Goal: Task Accomplishment & Management: Manage account settings

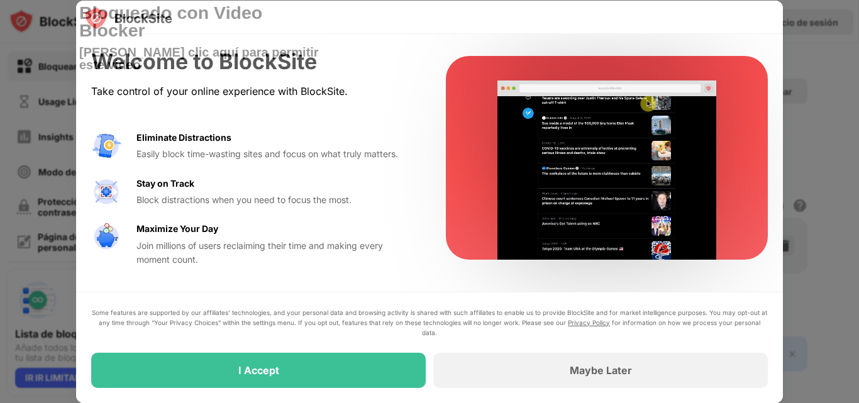
click at [502, 13] on div at bounding box center [429, 18] width 707 height 34
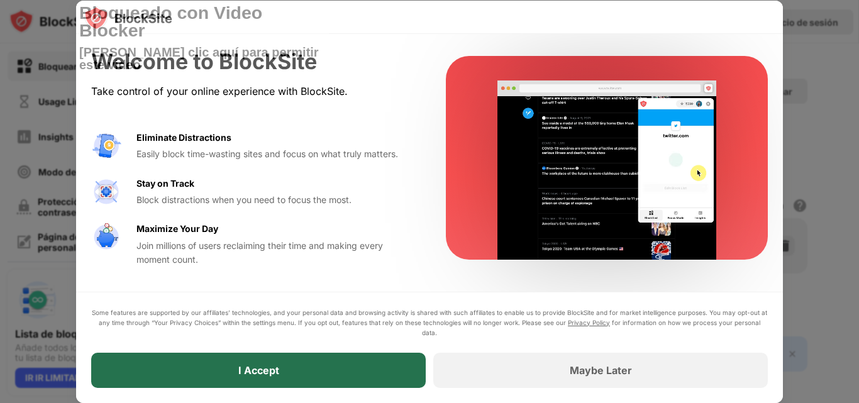
click at [264, 367] on div "I Accept" at bounding box center [258, 370] width 41 height 13
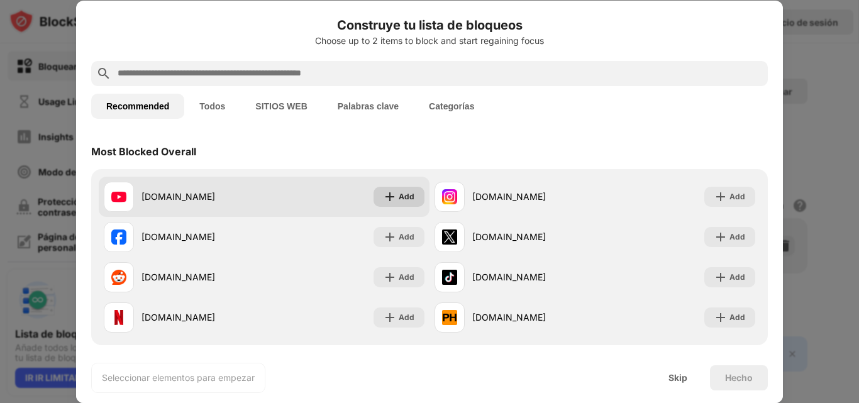
click at [402, 196] on div "Add" at bounding box center [407, 197] width 16 height 13
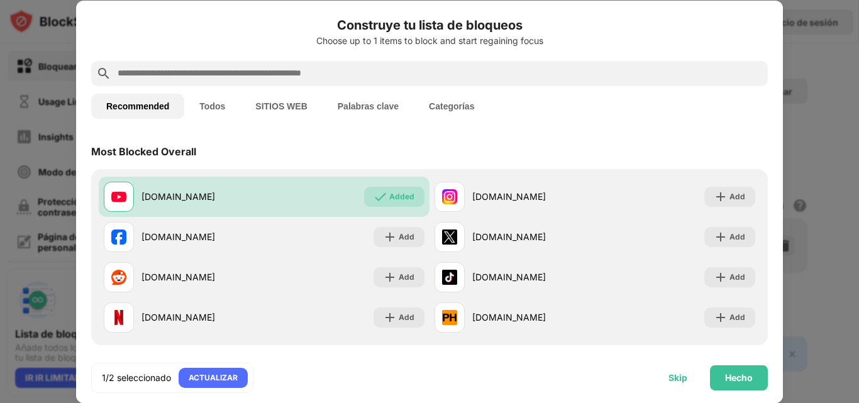
click at [665, 377] on div "Skip" at bounding box center [677, 377] width 49 height 25
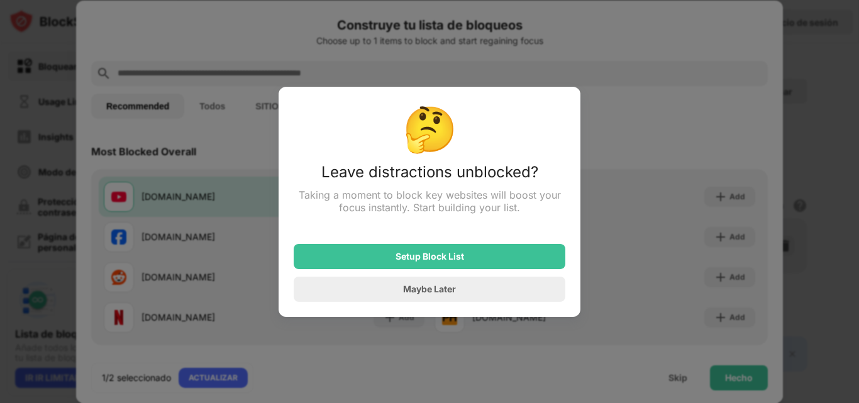
click at [641, 107] on div at bounding box center [429, 201] width 859 height 403
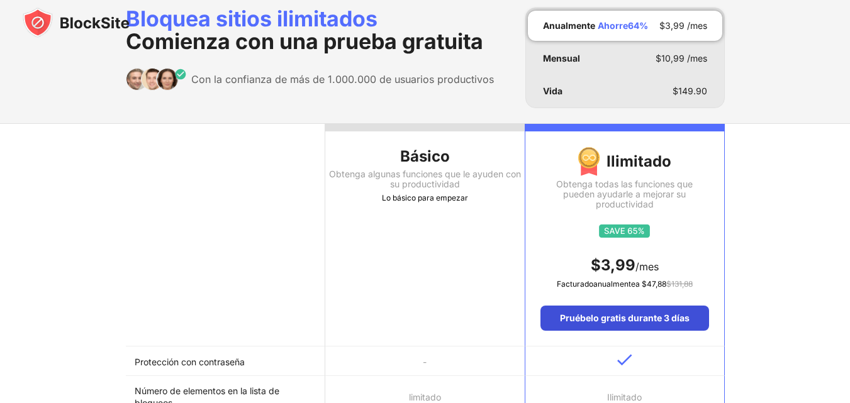
scroll to position [63, 0]
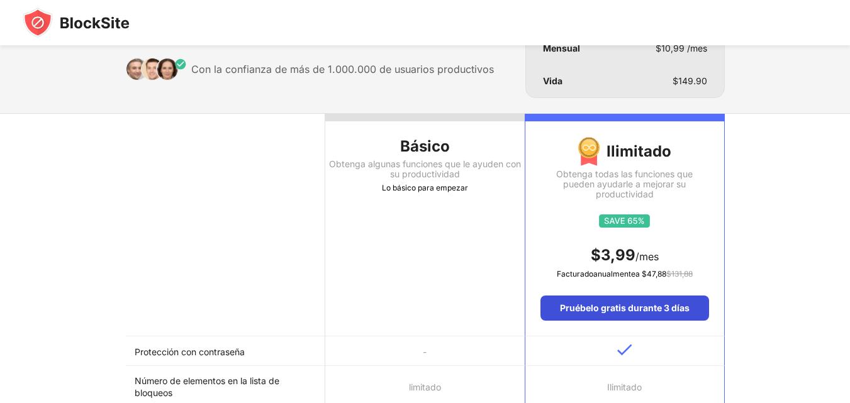
click at [660, 313] on font "Pruébelo gratis durante 3 días" at bounding box center [625, 307] width 130 height 11
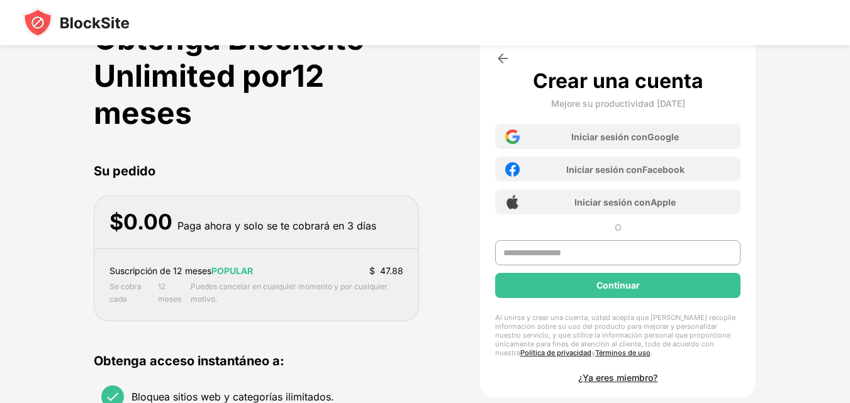
scroll to position [30, 0]
